Goal: Participate in discussion: Engage in conversation with other users on a specific topic

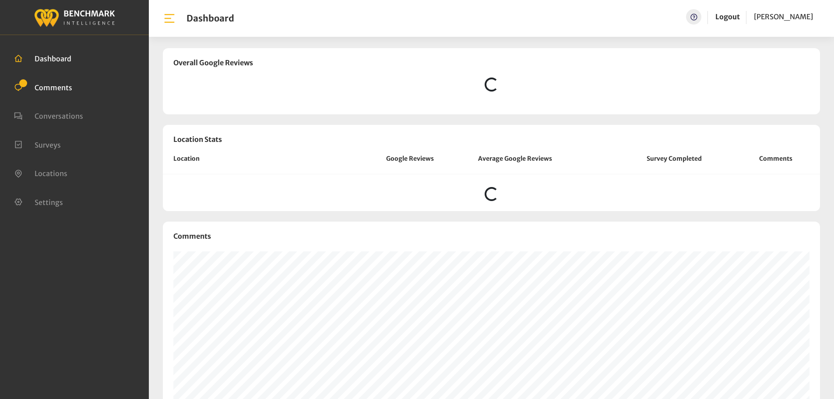
click at [50, 81] on li "Comments" at bounding box center [74, 86] width 121 height 11
click at [55, 85] on span "Comments" at bounding box center [54, 87] width 38 height 9
